Goal: Task Accomplishment & Management: Manage account settings

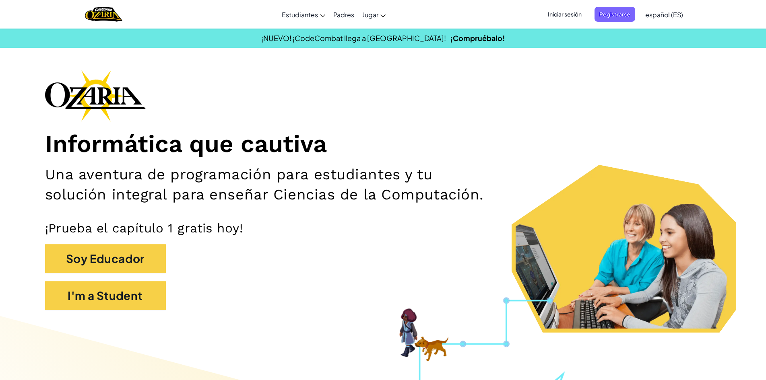
click at [556, 18] on span "Iniciar sesión" at bounding box center [564, 14] width 43 height 15
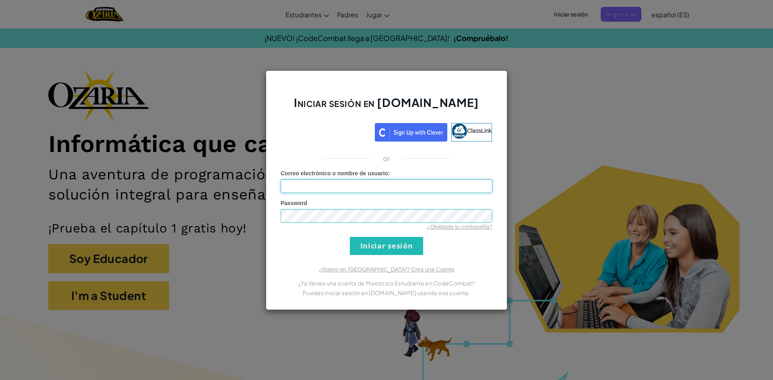
click at [414, 186] on input "Correo electrónico o nombre de usuario :" at bounding box center [387, 187] width 212 height 14
click at [287, 183] on input "zuriaglz29" at bounding box center [387, 187] width 212 height 14
type input "Zuriaglz29"
click at [416, 240] on input "Iniciar sesión" at bounding box center [386, 246] width 73 height 18
